Goal: Task Accomplishment & Management: Complete application form

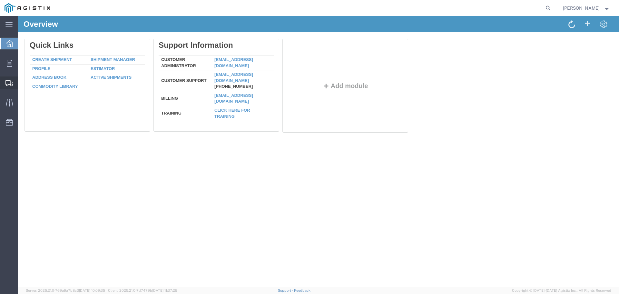
click at [0, 0] on span "Shipment Manager" at bounding box center [0, 0] width 0 height 0
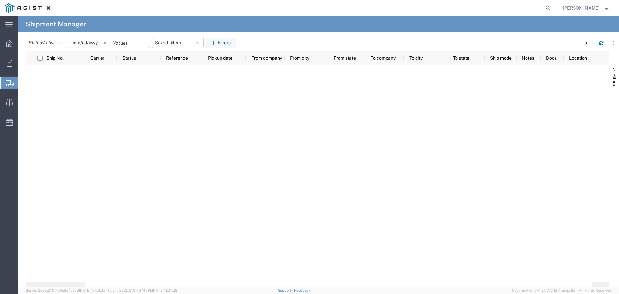
click at [0, 0] on span "Shipment Manager" at bounding box center [0, 0] width 0 height 0
click at [22, 62] on span "Orders" at bounding box center [20, 63] width 5 height 13
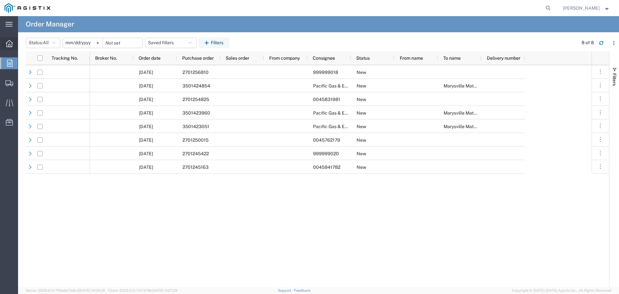
click at [8, 42] on icon at bounding box center [9, 43] width 7 height 7
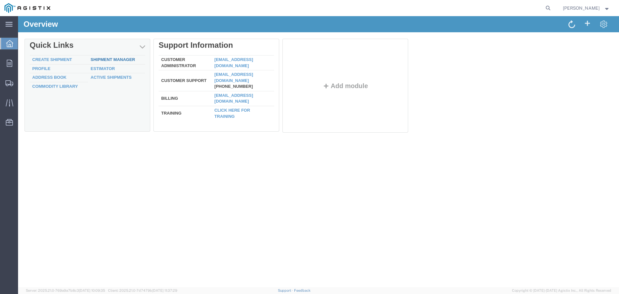
click at [116, 59] on link "Shipment Manager" at bounding box center [113, 59] width 45 height 5
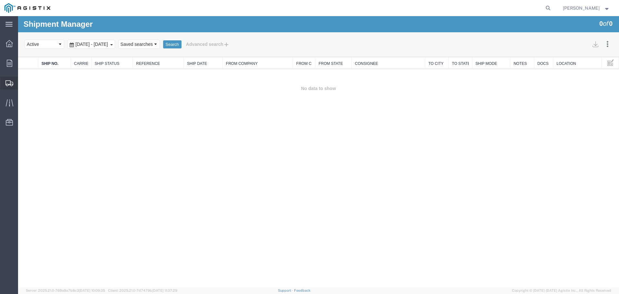
click at [0, 0] on span "Shipment Manager" at bounding box center [0, 0] width 0 height 0
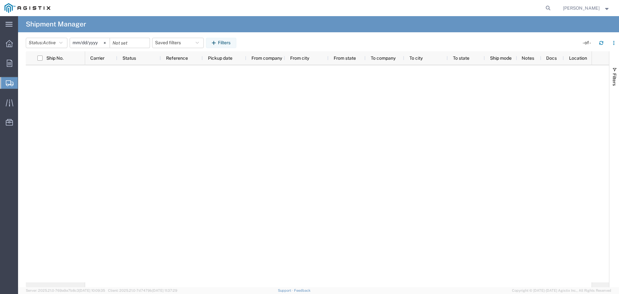
click at [23, 79] on span "Shipments" at bounding box center [20, 82] width 5 height 13
click at [39, 56] on input "checkbox" at bounding box center [39, 57] width 5 height 5
checkbox input "true"
click at [6, 20] on div "main_menu Created with Sketch." at bounding box center [9, 24] width 18 height 16
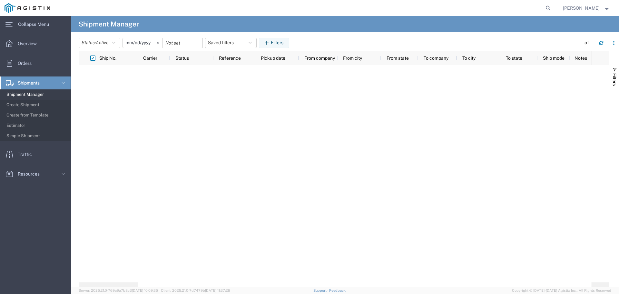
click at [40, 93] on span "Shipment Manager" at bounding box center [36, 94] width 60 height 13
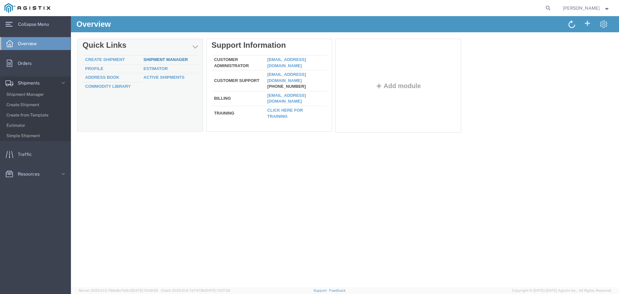
click at [154, 58] on link "Shipment Manager" at bounding box center [166, 59] width 45 height 5
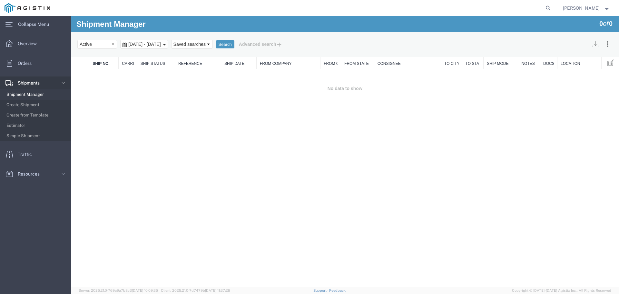
click at [40, 93] on span "Shipment Manager" at bounding box center [36, 94] width 60 height 13
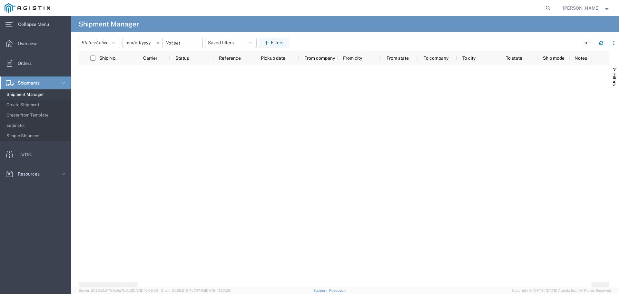
click at [63, 83] on icon at bounding box center [63, 83] width 6 height 6
click at [43, 82] on span "Shipments" at bounding box center [31, 82] width 26 height 13
click at [26, 151] on span "Traffic" at bounding box center [27, 154] width 19 height 13
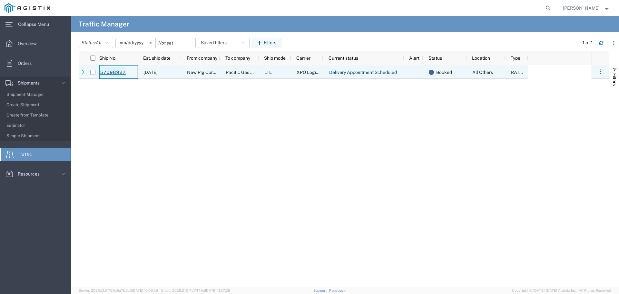
click at [110, 71] on link "57098927" at bounding box center [113, 72] width 26 height 10
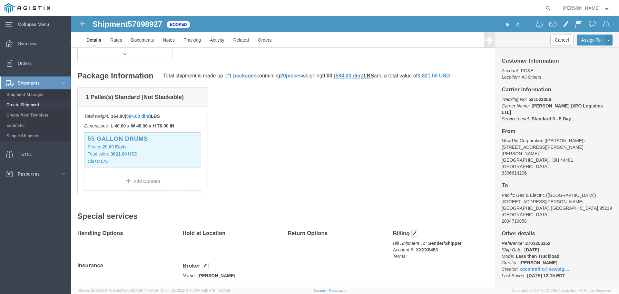
scroll to position [92, 0]
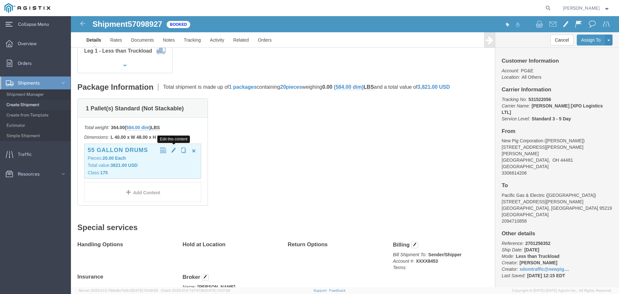
click span "button"
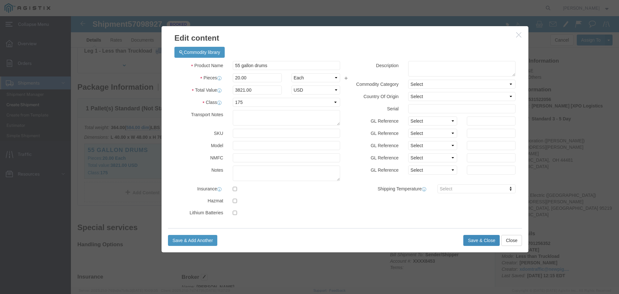
click button "Save & Close"
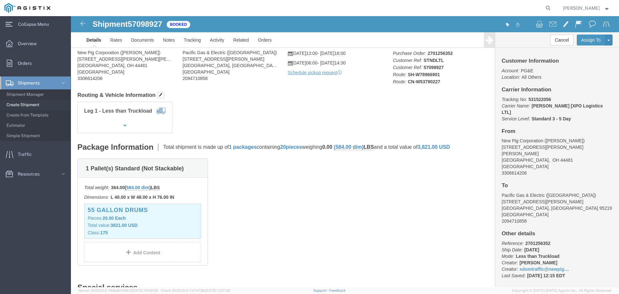
scroll to position [0, 0]
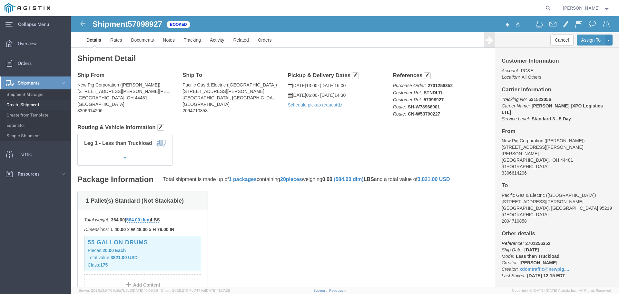
click link "Details"
click span "button"
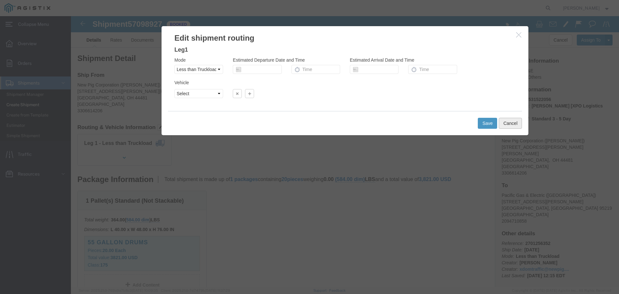
click button "Cancel"
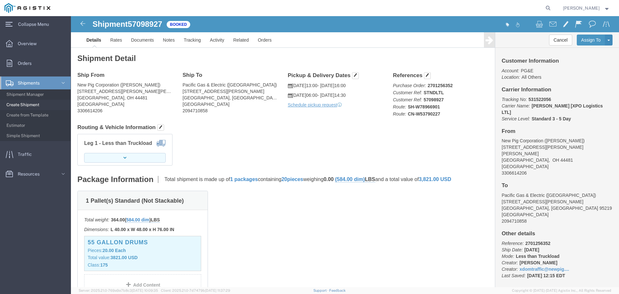
click button "button"
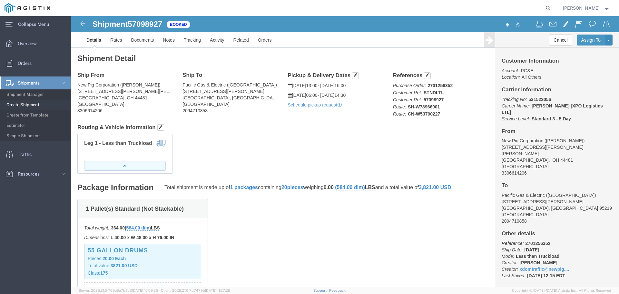
click button "button"
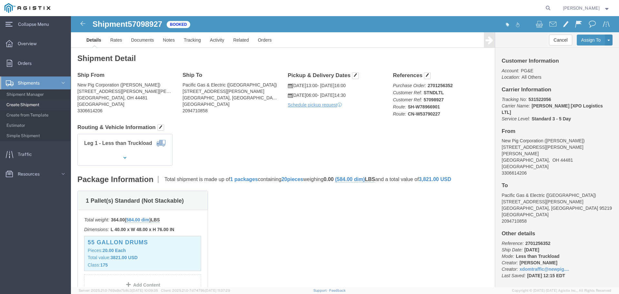
scroll to position [32, 0]
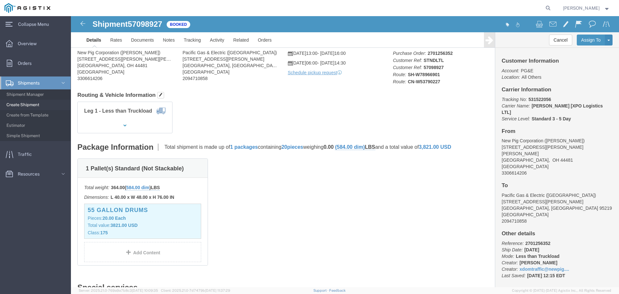
click span "packages"
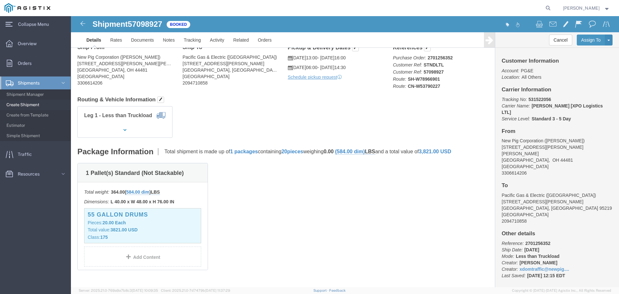
scroll to position [0, 0]
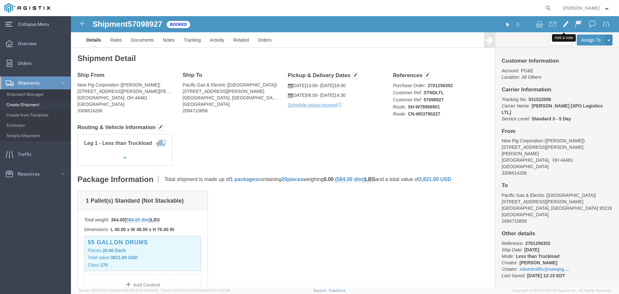
click span
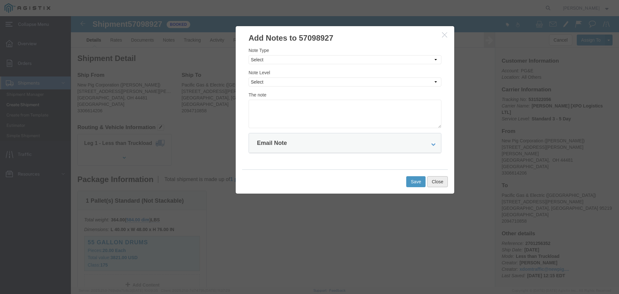
click button "Close"
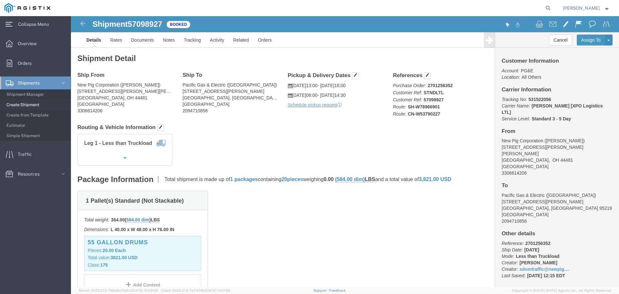
click h4 "Leg 1 - Less than Truckload"
click img
click link "Documents"
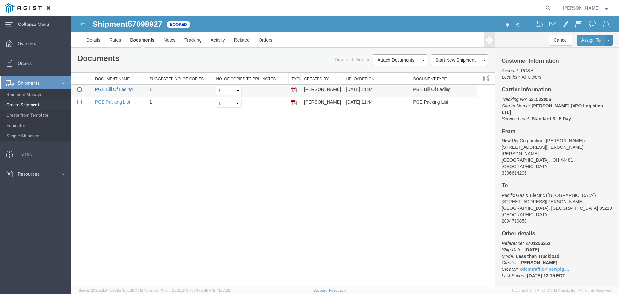
click at [111, 88] on link "PGE Bill Of Lading" at bounding box center [114, 89] width 38 height 5
click at [559, 37] on button "Cancel" at bounding box center [560, 40] width 23 height 11
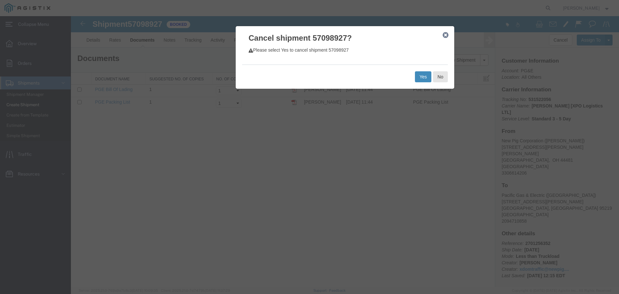
click at [421, 74] on button "Yes" at bounding box center [423, 76] width 16 height 11
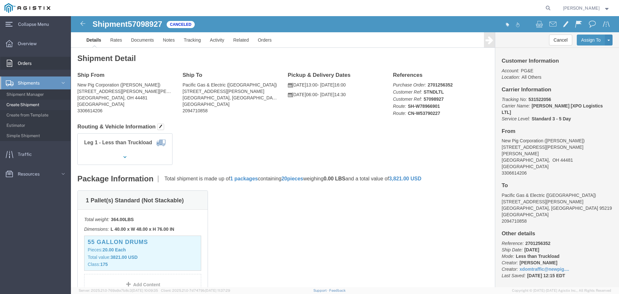
click at [29, 61] on span "Orders" at bounding box center [27, 63] width 18 height 13
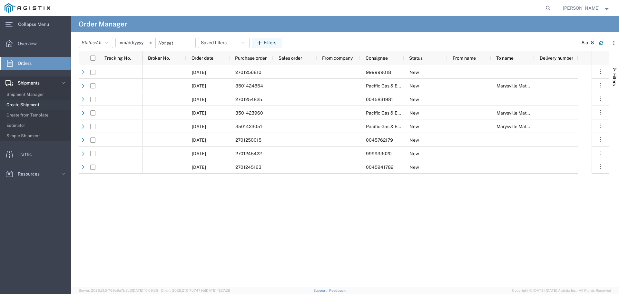
click at [30, 102] on span "Create Shipment" at bounding box center [36, 104] width 60 height 13
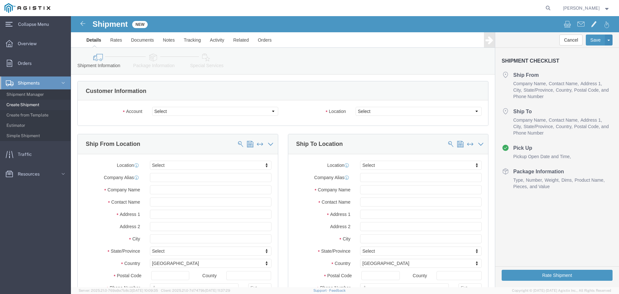
select select
click select "Select New Pig Corp PG&E"
select select "9596"
click select "Select New Pig Corp PG&E"
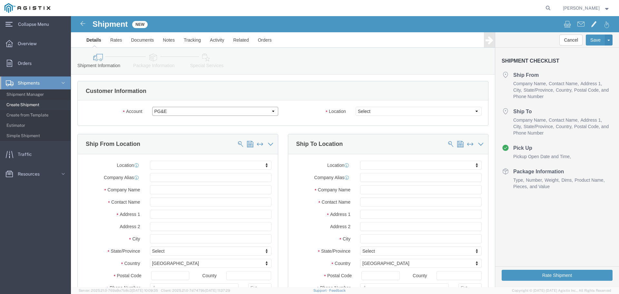
select select "PURCHORD"
select select
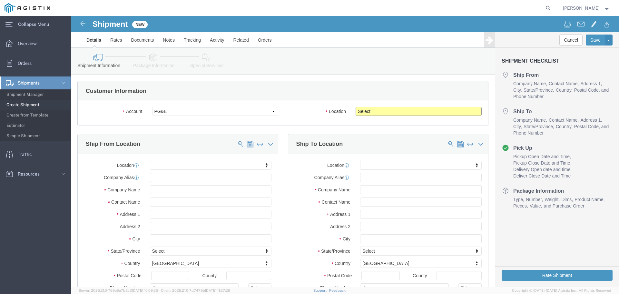
click select "Select All Others [GEOGRAPHIC_DATA] [GEOGRAPHIC_DATA] [GEOGRAPHIC_DATA] [GEOGRA…"
select select "23082"
click select "Select All Others [GEOGRAPHIC_DATA] [GEOGRAPHIC_DATA] [GEOGRAPHIC_DATA] [GEOGRA…"
click input "text"
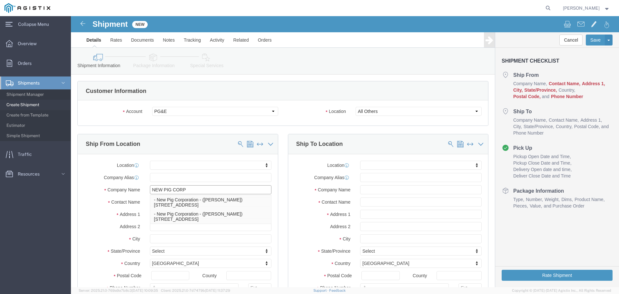
type input "NEW PIG CORP"
type input "[PERSON_NAME]"
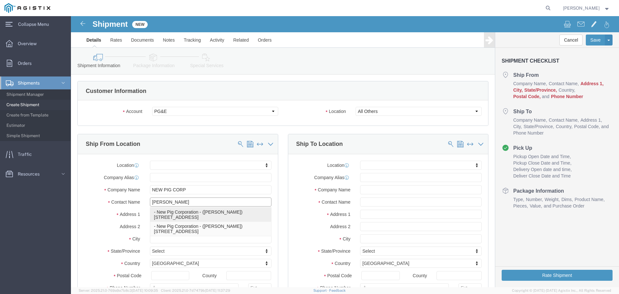
select select
type input "[STREET_ADDRESS]"
type input "44502"
type input "[PHONE_NUMBER]"
type input "New Pig Corporation"
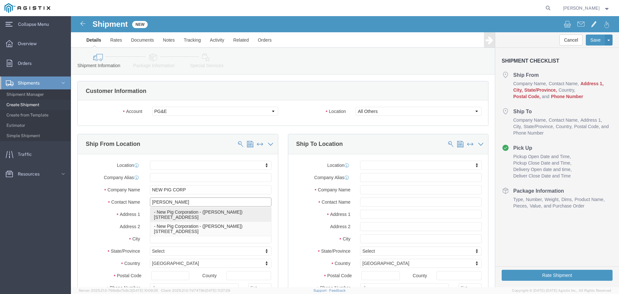
type input "[PERSON_NAME]"
type input "[GEOGRAPHIC_DATA]"
select select "OH"
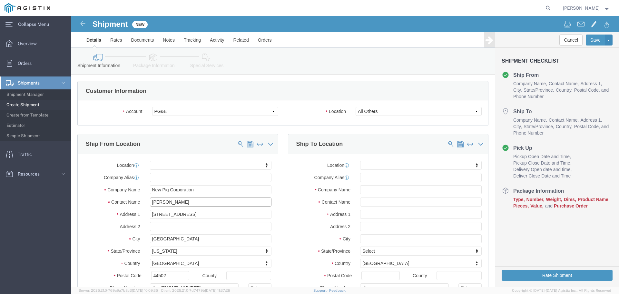
type input "[PERSON_NAME]"
drag, startPoint x: 123, startPoint y: 199, endPoint x: 67, endPoint y: 201, distance: 56.5
click div "Address [STREET_ADDRESS]"
type input "[STREET_ADDRESS][PERSON_NAME][PERSON_NAME]"
select select
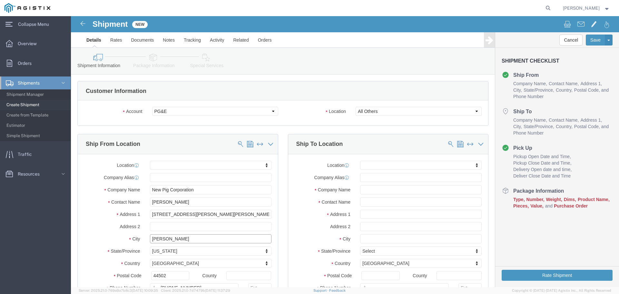
type input "[PERSON_NAME]"
select select
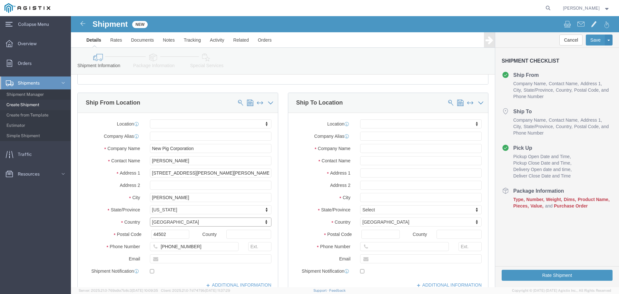
scroll to position [64, 0]
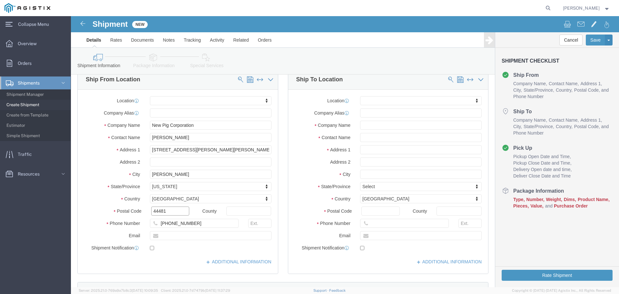
type input "44481"
select select
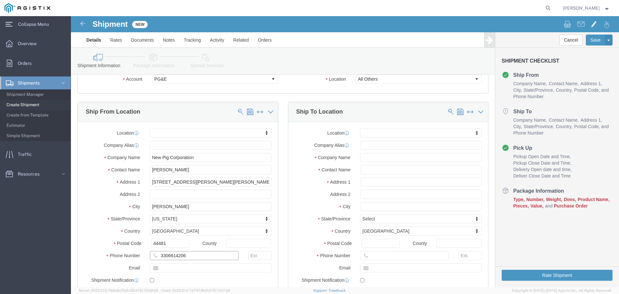
type input "3306614206"
click input "text"
type input "PGE"
type input "[PERSON_NAME]"
type input "[STREET_ADDRESS][PERSON_NAME]"
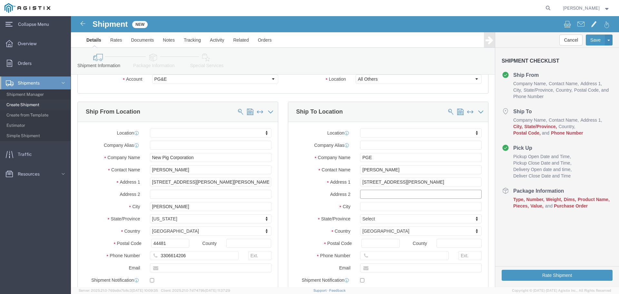
select select
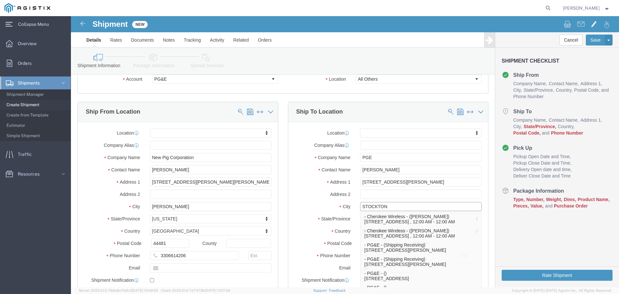
type input "STOCKTON"
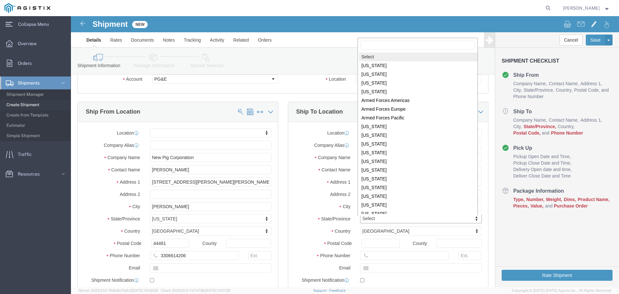
scroll to position [1, 0]
select select
select select "CA"
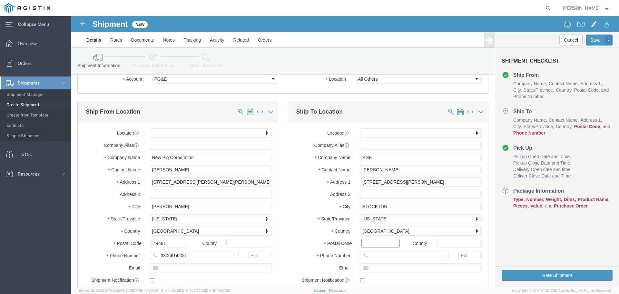
click input "Postal Code"
type input "95219"
select select
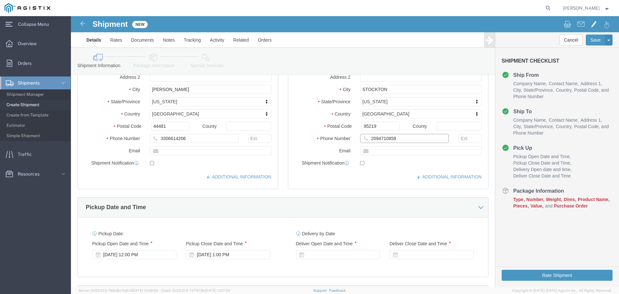
scroll to position [226, 0]
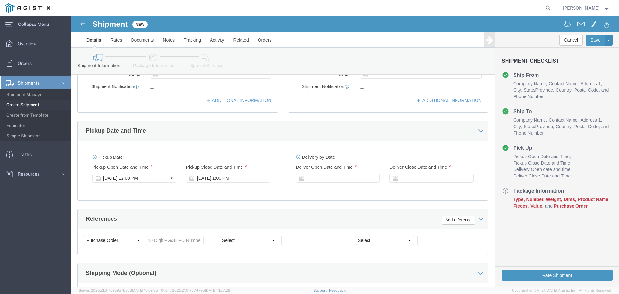
type input "2094710858"
click div "[DATE] 12:00 PM"
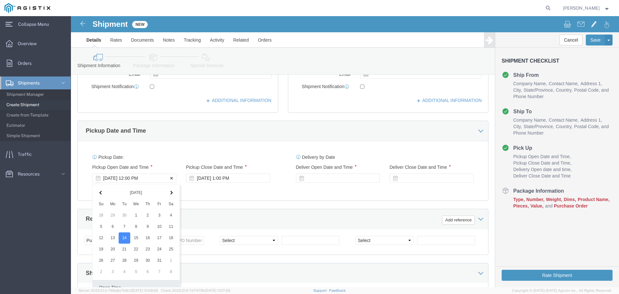
scroll to position [336, 0]
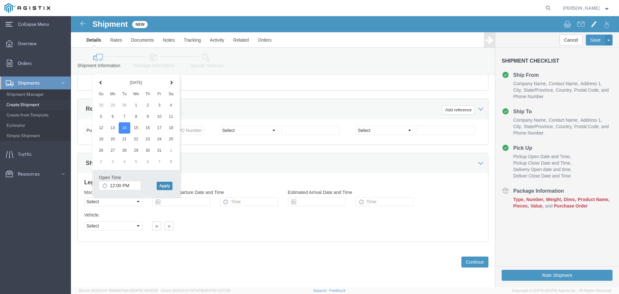
click button "Apply"
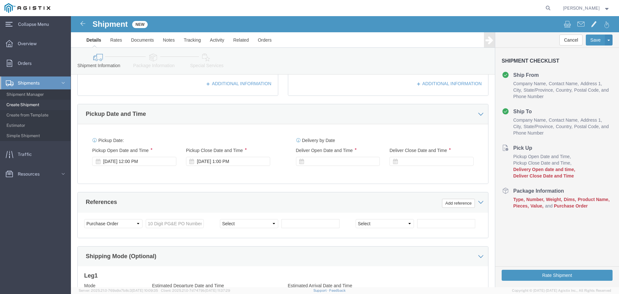
scroll to position [239, 0]
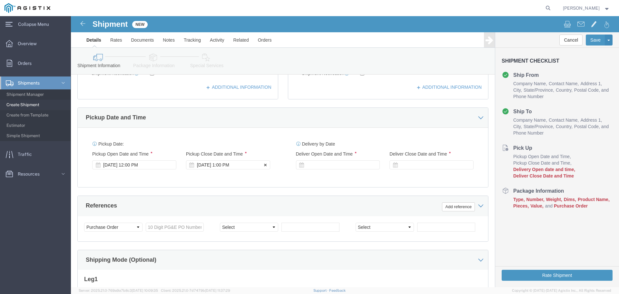
click div "[DATE] 1:00 PM"
click input "1:00 PM"
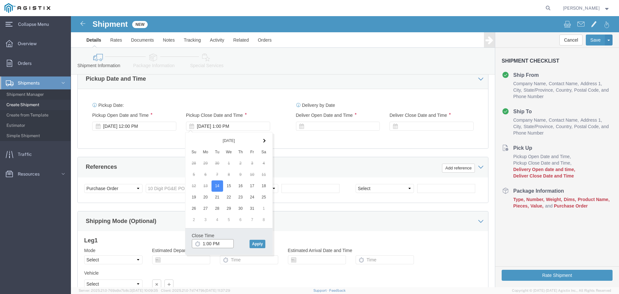
click body "Shipment New Details Rates Documents Notes Tracking Activity Related Orders Can…"
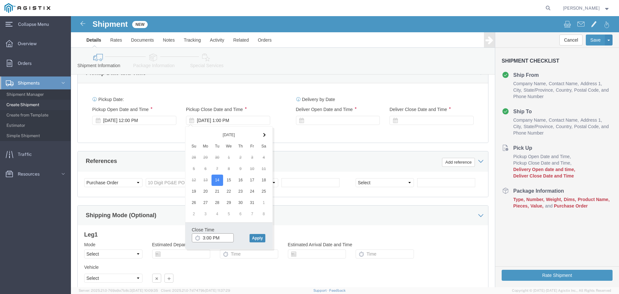
type input "3:00 PM"
click button "Apply"
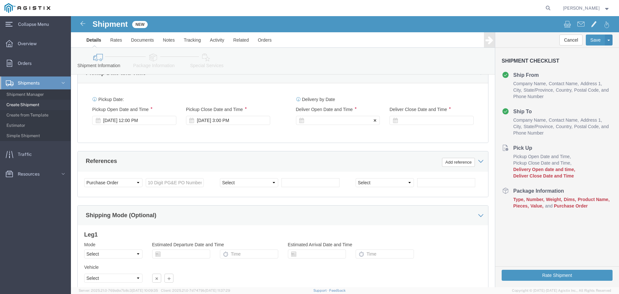
click div
click input "4:00 PM"
type input "7:00 AM"
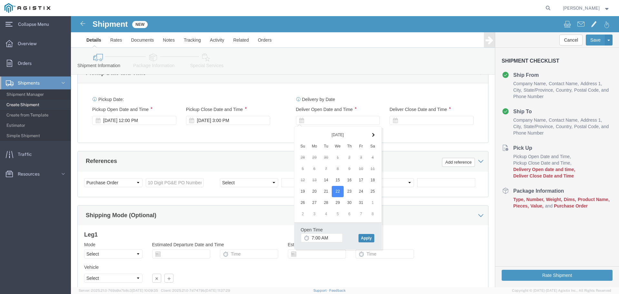
click button "Apply"
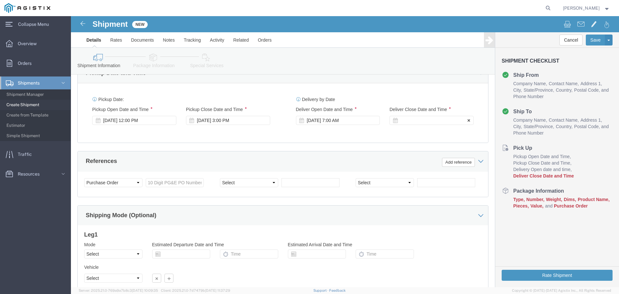
click div
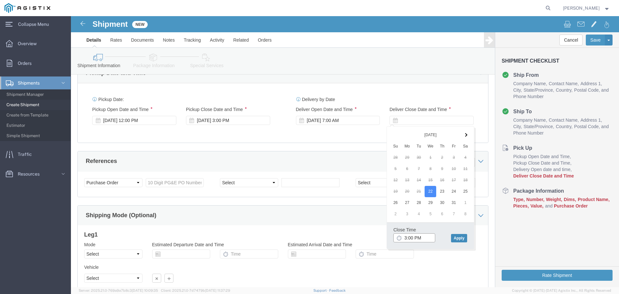
type input "3:00 PM"
click button "Apply"
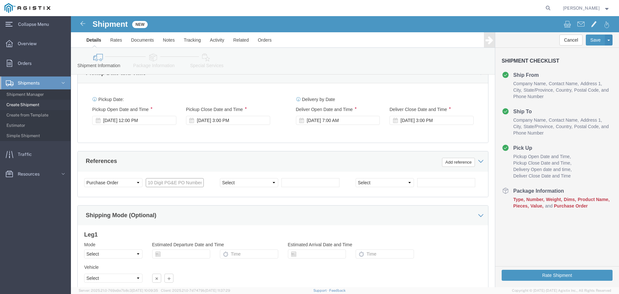
click input "text"
click input "27\0125635"
type input "270125635"
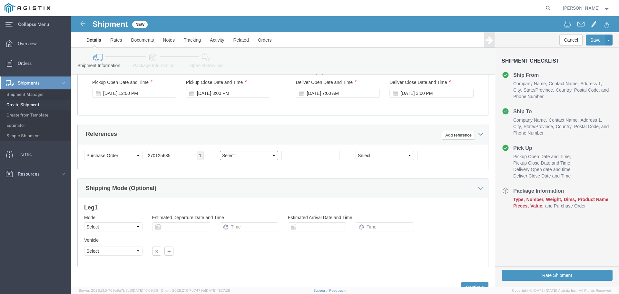
click select "Select Account Type Activity ID Airline Appointment Number ASN Batch Request # …"
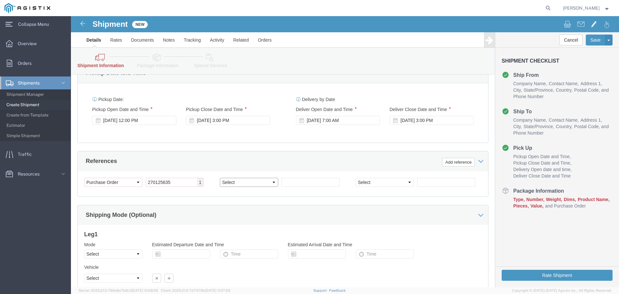
select select "BOL"
click select "Select Account Type Activity ID Airline Appointment Number ASN Batch Request # …"
click input "text"
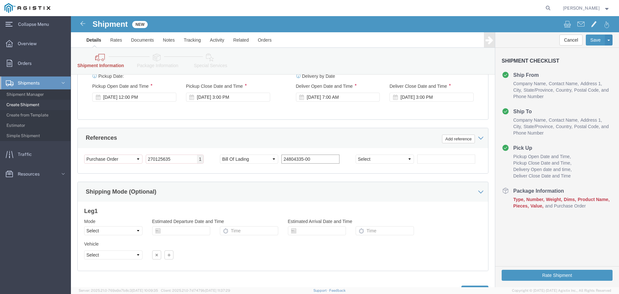
scroll to position [363, 0]
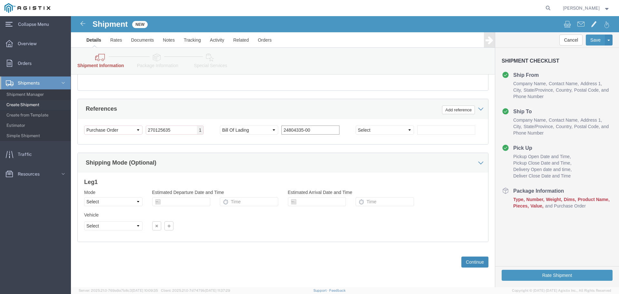
type input "24804335-00"
click button "Continue"
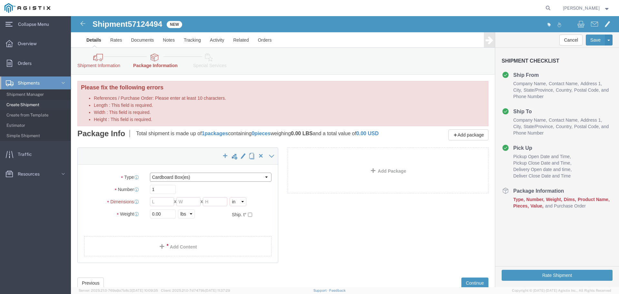
click select "Select Bulk Bundle(s) Cardboard Box(es) Carton(s) Crate(s) Drum(s) (Fiberboard)…"
select select "PSNS"
click select "Select Bulk Bundle(s) Cardboard Box(es) Carton(s) Crate(s) Drum(s) (Fiberboard)…"
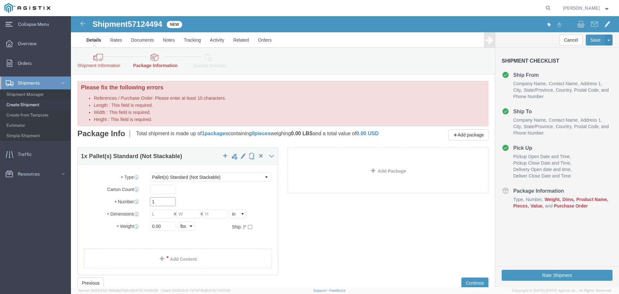
drag, startPoint x: 85, startPoint y: 190, endPoint x: 70, endPoint y: 190, distance: 15.2
click div "Number 1"
type input "3"
click div "Length x Width x Height Select cm ft in"
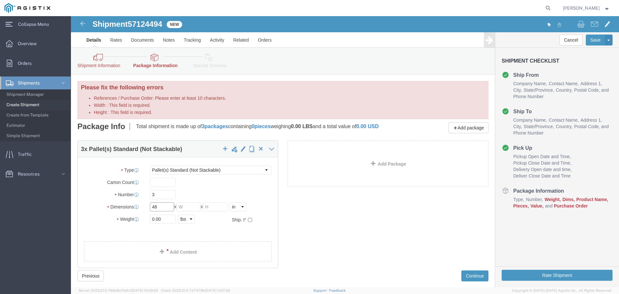
type input "48"
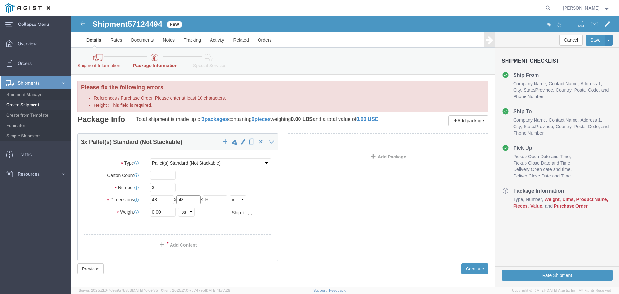
type input "48"
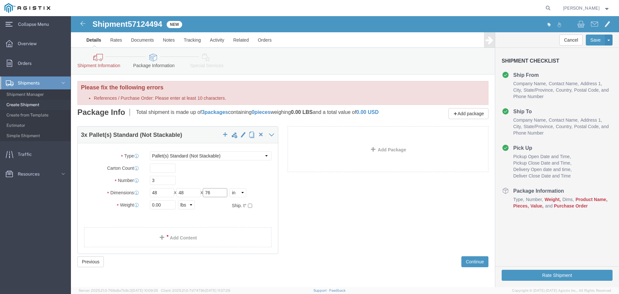
type input "76"
type input "930"
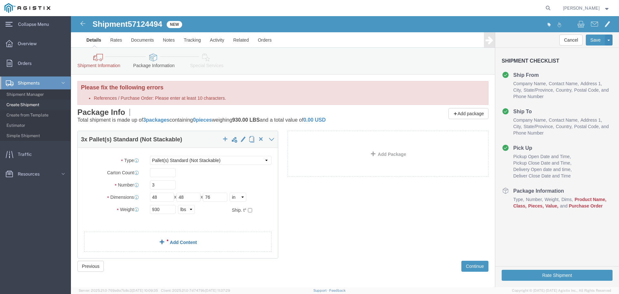
click link "Add Content"
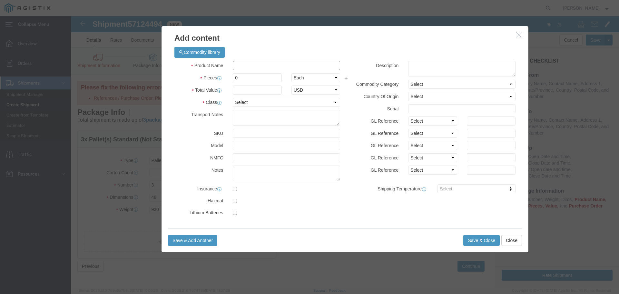
click input "text"
type input "55 GALLON DRUMS"
type input "20"
click input "text"
type input "3821"
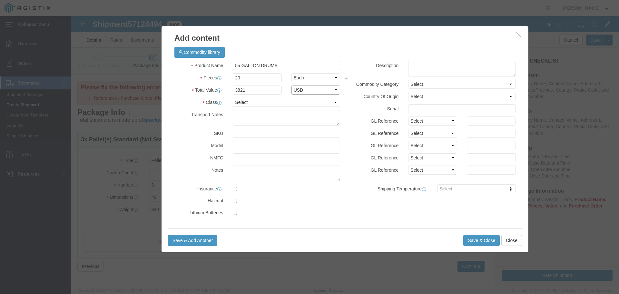
select select "USD"
click select "Select 50 55 60 65 70 85 92.5 100 125 175 250 300 400"
select select "175"
click select "Select 50 55 60 65 70 85 92.5 100 125 175 250 300 400"
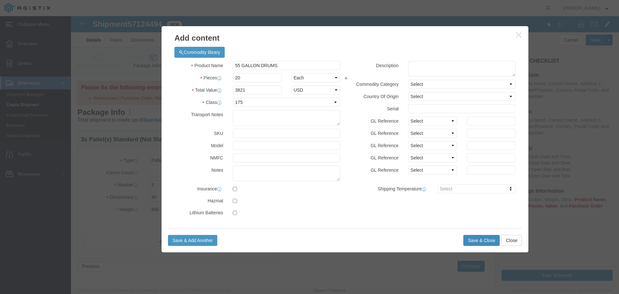
click button "Save & Close"
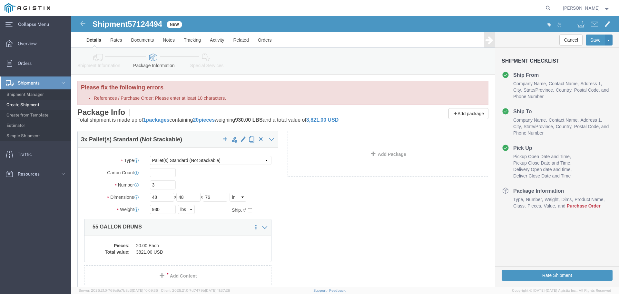
click link "Package Information"
click link "Details"
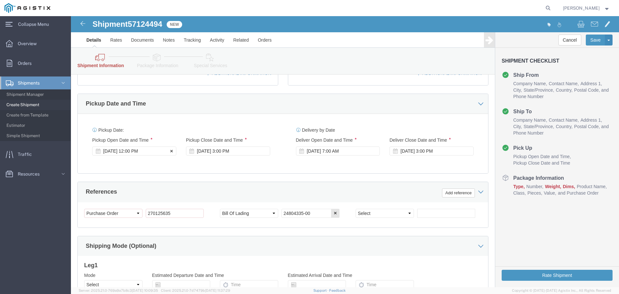
scroll to position [258, 0]
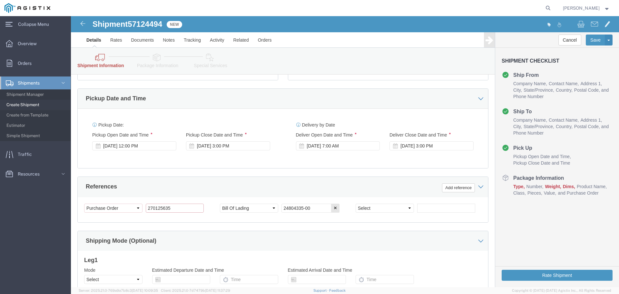
drag, startPoint x: 101, startPoint y: 193, endPoint x: 69, endPoint y: 191, distance: 32.0
click div "Select Account Type Activity ID Airline Appointment Number ASN Batch Request # …"
click input "270125635"
drag, startPoint x: 102, startPoint y: 191, endPoint x: 74, endPoint y: 193, distance: 28.1
click input "270125635"
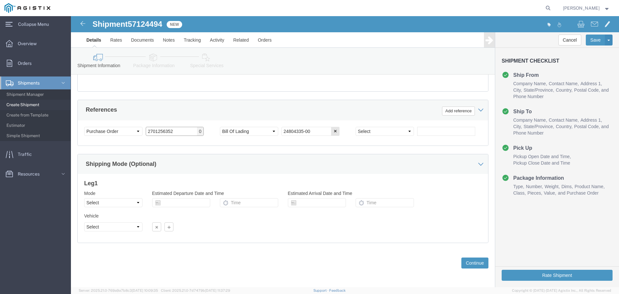
scroll to position [336, 0]
type input "2701256352"
click button "Continue"
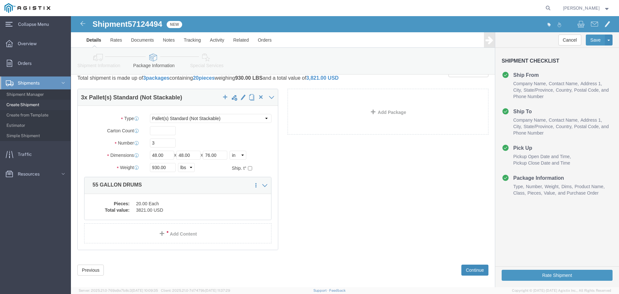
scroll to position [23, 0]
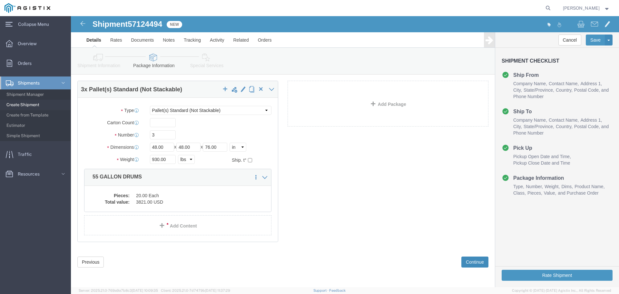
click button "Continue"
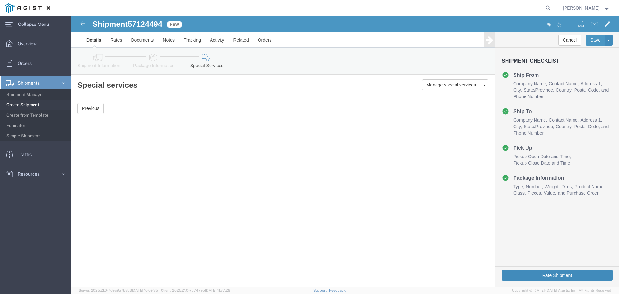
click button "Rate Shipment"
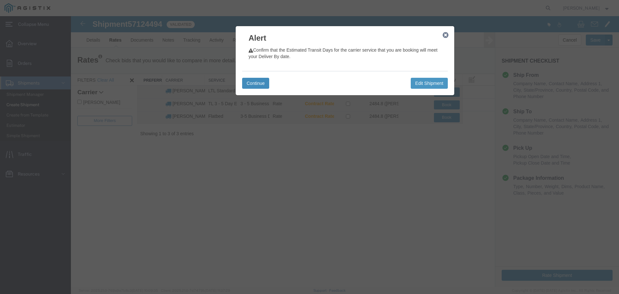
click at [253, 82] on button "Continue" at bounding box center [255, 83] width 27 height 11
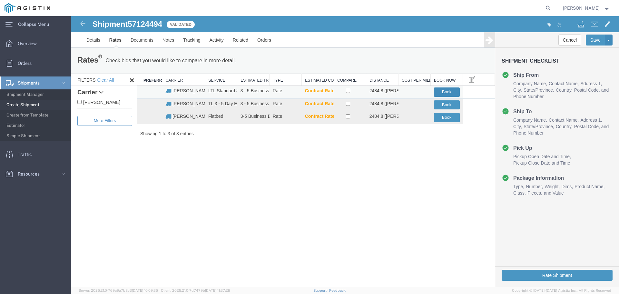
click at [448, 89] on button "Book" at bounding box center [447, 91] width 26 height 9
